Goal: Task Accomplishment & Management: Manage account settings

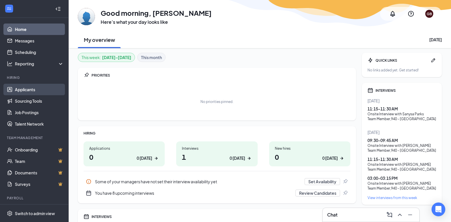
click at [30, 89] on link "Applicants" at bounding box center [39, 89] width 49 height 11
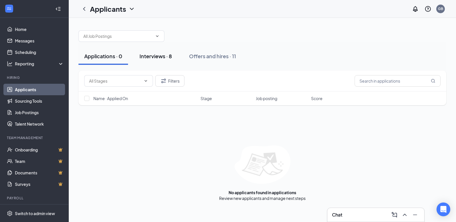
click at [156, 56] on div "Interviews · 8" at bounding box center [155, 55] width 32 height 7
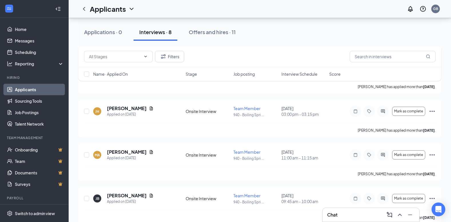
scroll to position [238, 0]
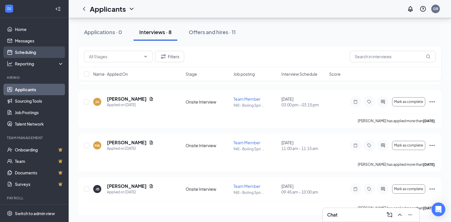
click at [27, 52] on link "Scheduling" at bounding box center [39, 51] width 49 height 11
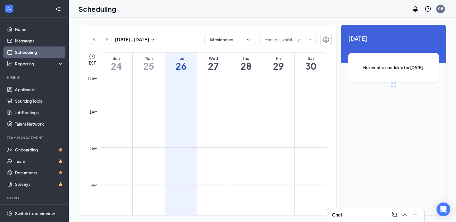
scroll to position [281, 0]
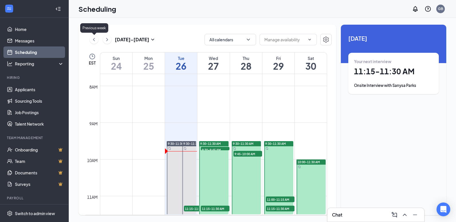
click at [94, 38] on icon "ChevronLeft" at bounding box center [94, 39] width 6 height 7
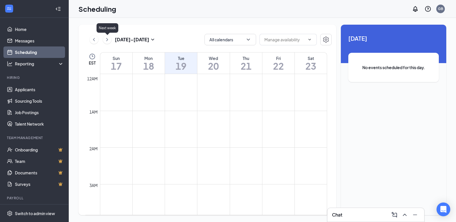
click at [109, 40] on icon "ChevronRight" at bounding box center [107, 39] width 6 height 7
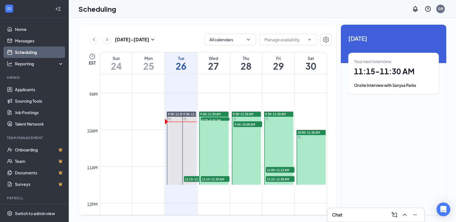
scroll to position [315, 0]
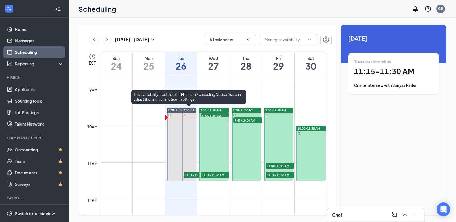
click at [190, 174] on span "11:15-11:30 AM" at bounding box center [198, 175] width 29 height 6
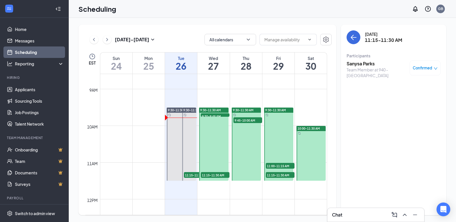
click at [367, 63] on h3 "Sanysa Parks" at bounding box center [376, 63] width 60 height 6
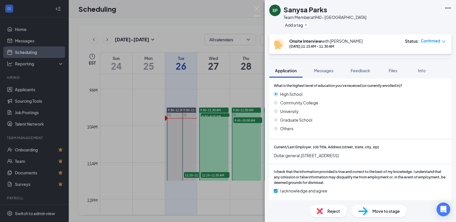
scroll to position [467, 0]
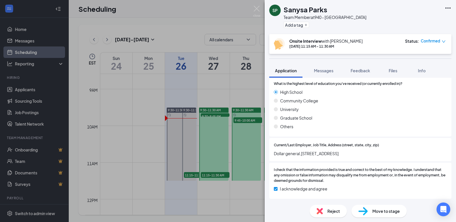
click at [136, 139] on div "SP Sanysa Parks Team Member at 940 - [GEOGRAPHIC_DATA] Add a tag Onsite Intervi…" at bounding box center [228, 111] width 456 height 222
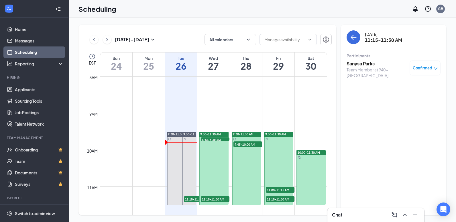
scroll to position [286, 0]
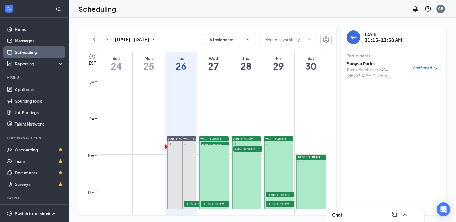
click at [212, 144] on span "9:30-9:45 AM" at bounding box center [215, 145] width 29 height 6
click at [361, 62] on h3 "[PERSON_NAME]" at bounding box center [376, 63] width 60 height 6
